Goal: Entertainment & Leisure: Consume media (video, audio)

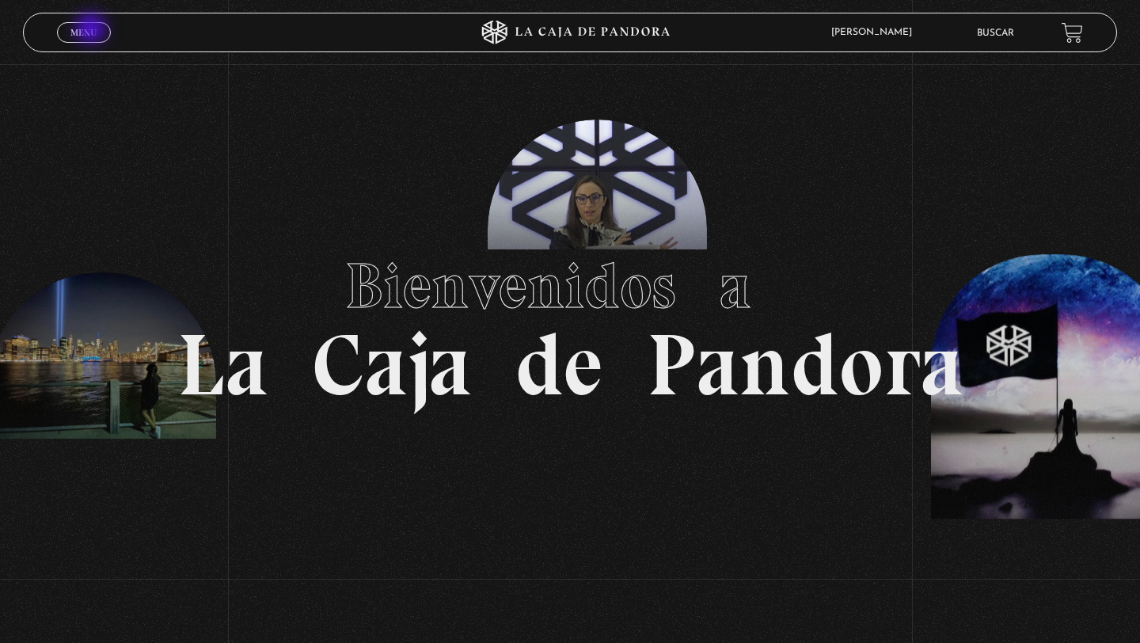
click at [93, 30] on span "Menu" at bounding box center [83, 32] width 26 height 9
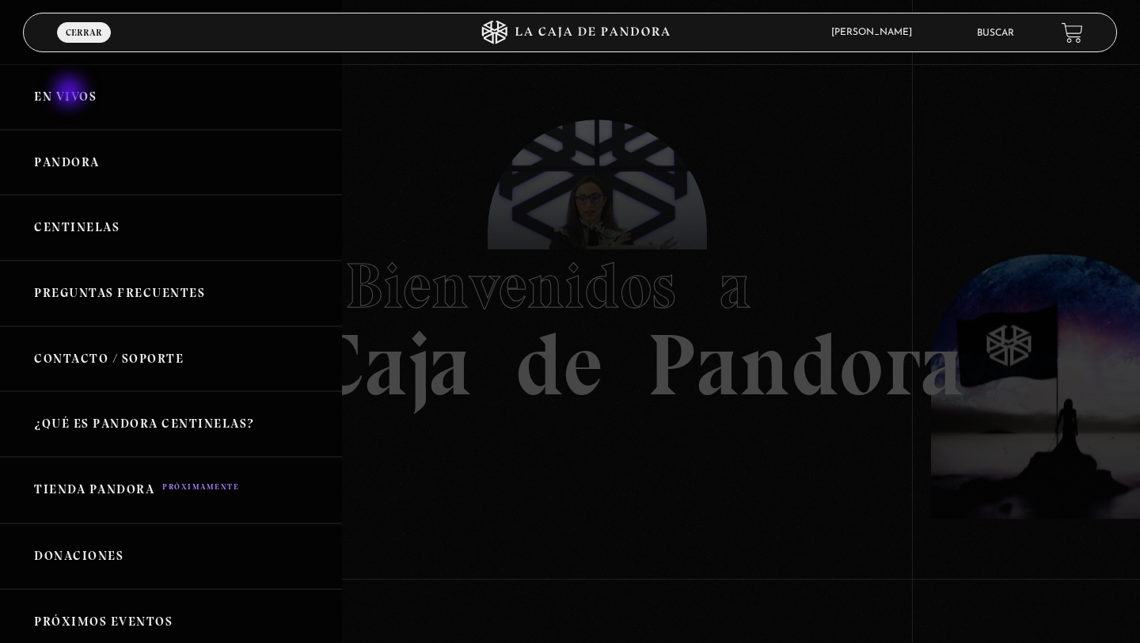
click at [71, 93] on link "En vivos" at bounding box center [171, 97] width 342 height 66
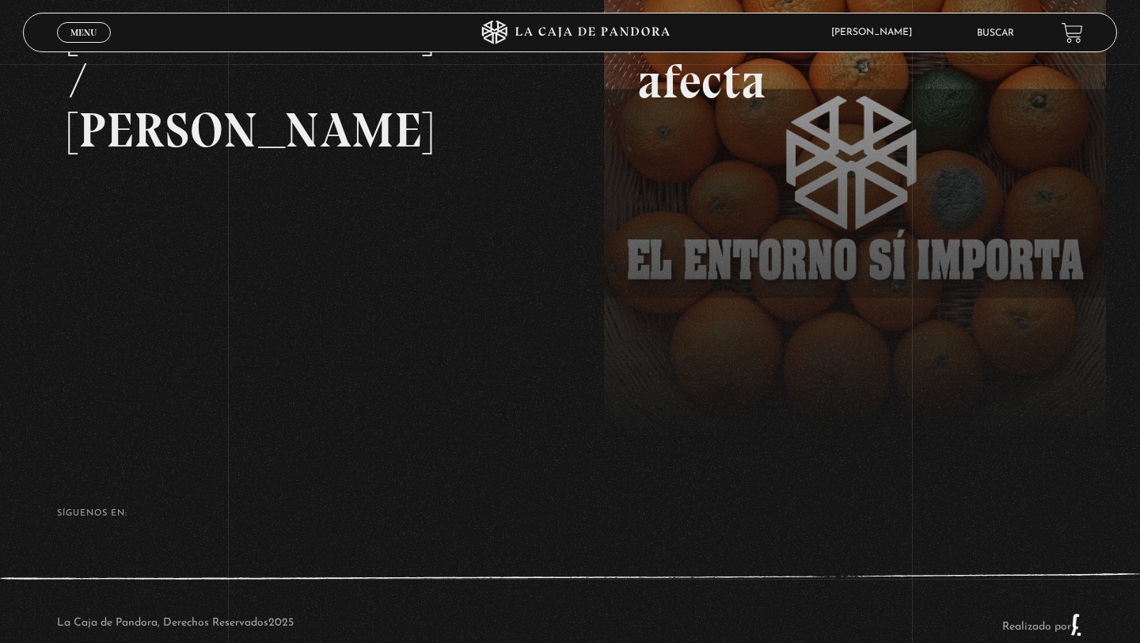
scroll to position [352, 0]
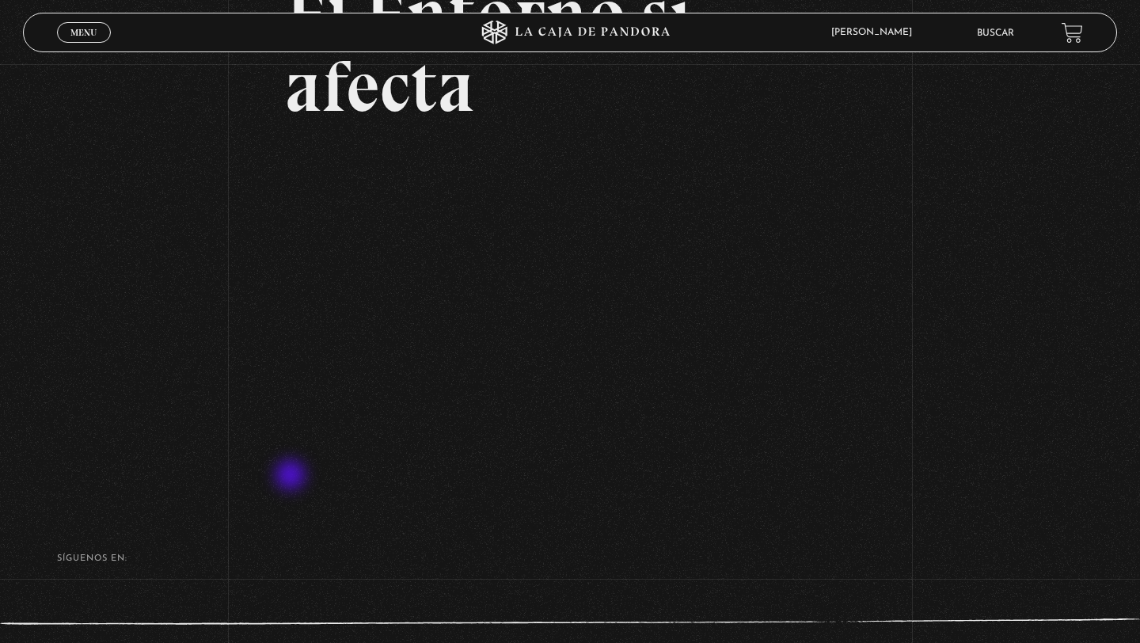
scroll to position [192, 0]
